Goal: Transaction & Acquisition: Purchase product/service

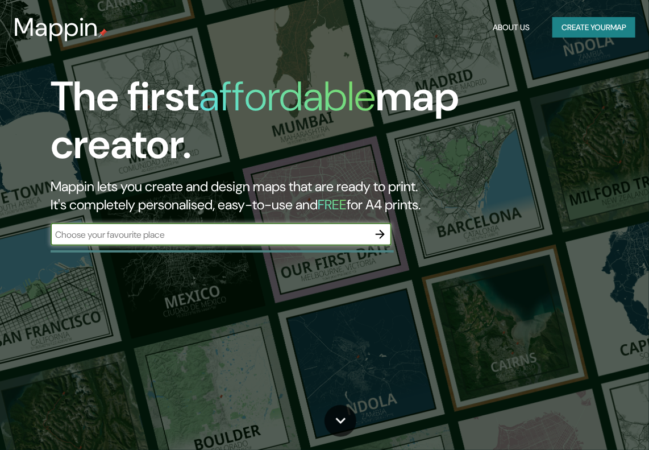
click at [198, 237] on input "text" at bounding box center [210, 234] width 318 height 13
type input "[GEOGRAPHIC_DATA]"
click at [379, 233] on icon "button" at bounding box center [381, 234] width 14 height 14
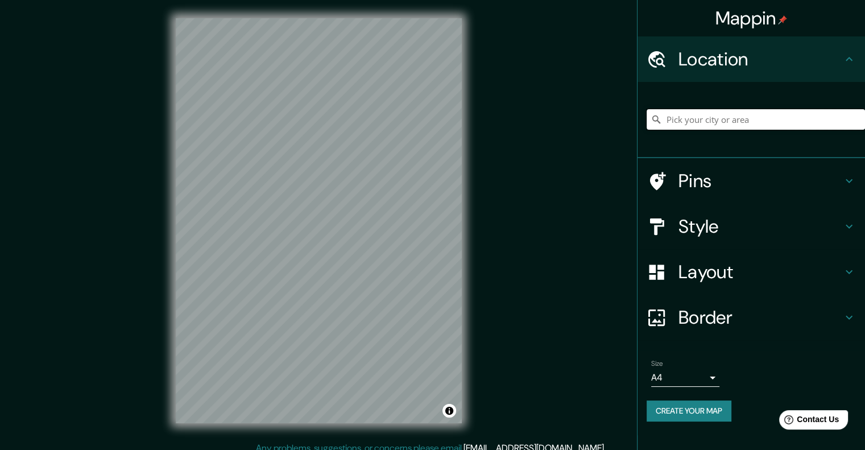
click at [649, 114] on input "Pick your city or area" at bounding box center [756, 119] width 218 height 20
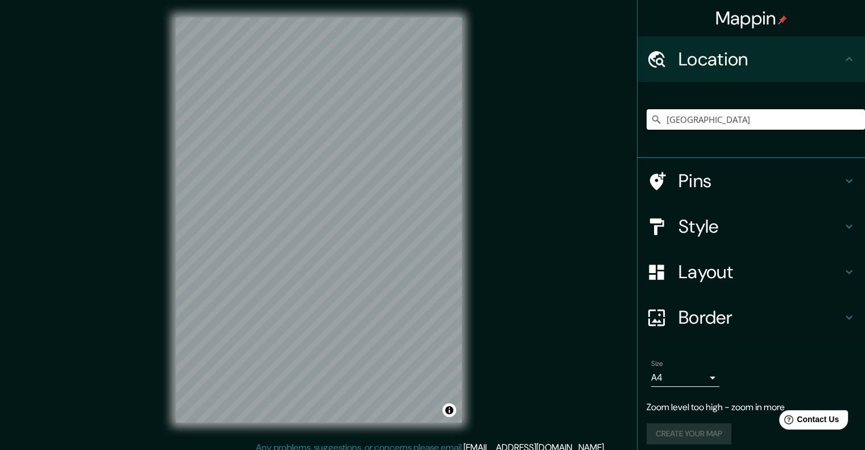
scroll to position [1, 0]
type input "[GEOGRAPHIC_DATA]"
click at [649, 237] on h4 "Style" at bounding box center [760, 226] width 164 height 23
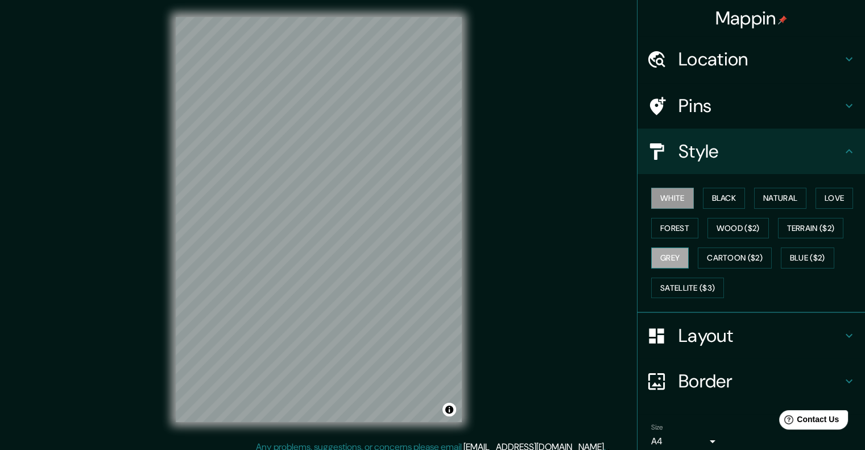
click at [649, 255] on button "Grey" at bounding box center [670, 257] width 38 height 21
click at [649, 258] on button "Cartoon ($2)" at bounding box center [735, 257] width 74 height 21
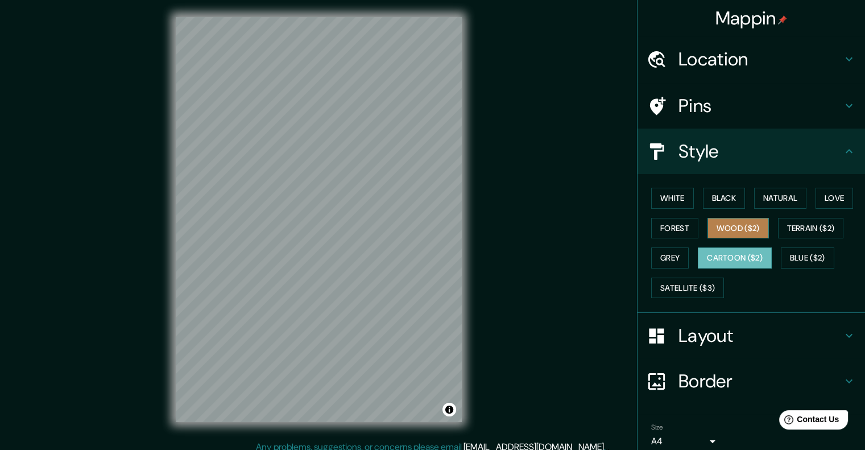
click at [649, 222] on button "Wood ($2)" at bounding box center [737, 228] width 61 height 21
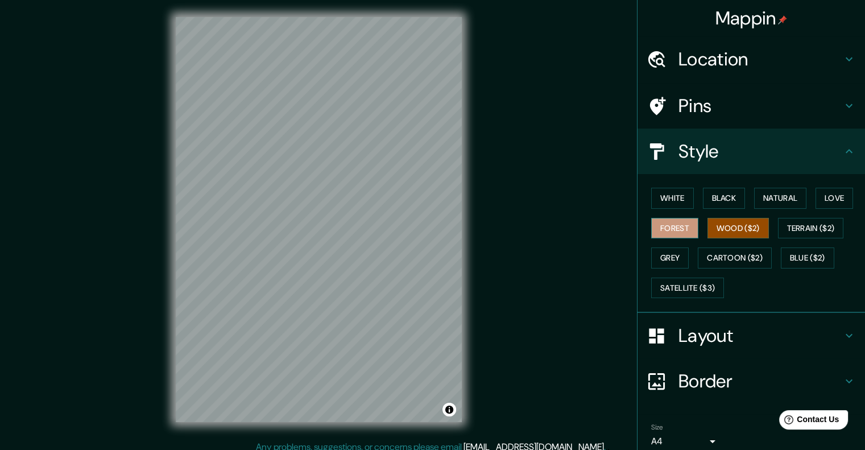
click at [649, 228] on button "Forest" at bounding box center [674, 228] width 47 height 21
click at [649, 224] on button "Wood ($2)" at bounding box center [737, 228] width 61 height 21
click at [649, 196] on button "White" at bounding box center [672, 198] width 43 height 21
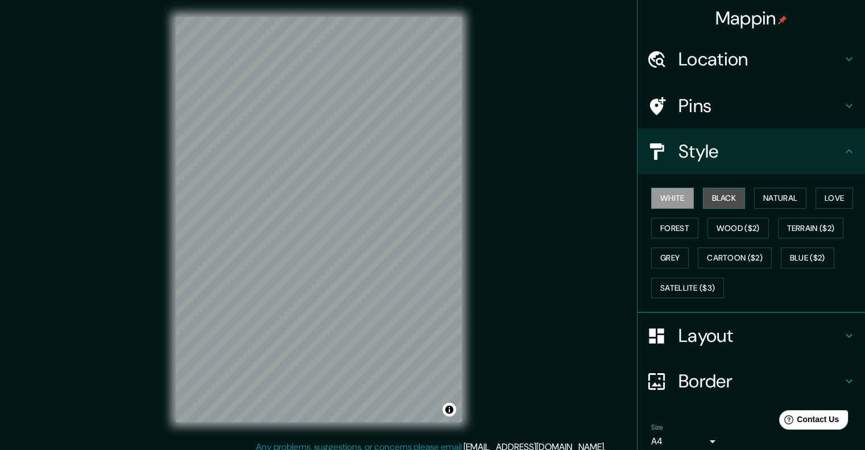
click at [649, 196] on button "Black" at bounding box center [724, 198] width 43 height 21
click at [649, 195] on button "White" at bounding box center [672, 198] width 43 height 21
